Goal: Navigation & Orientation: Find specific page/section

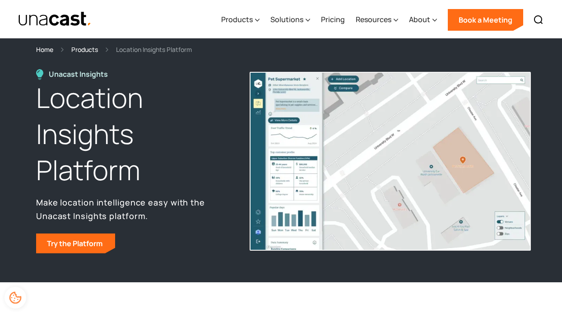
scroll to position [2, 0]
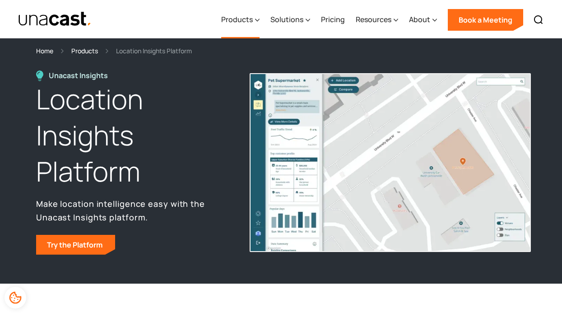
click at [230, 21] on div "Products" at bounding box center [237, 19] width 32 height 11
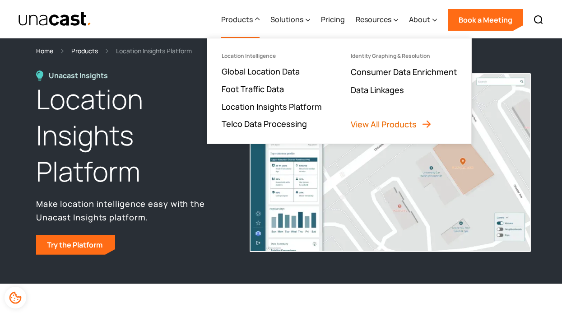
click at [371, 124] on link "View All Products" at bounding box center [391, 124] width 81 height 11
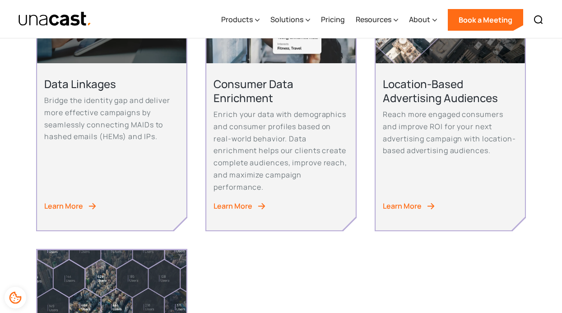
scroll to position [559, 0]
